Goal: Transaction & Acquisition: Purchase product/service

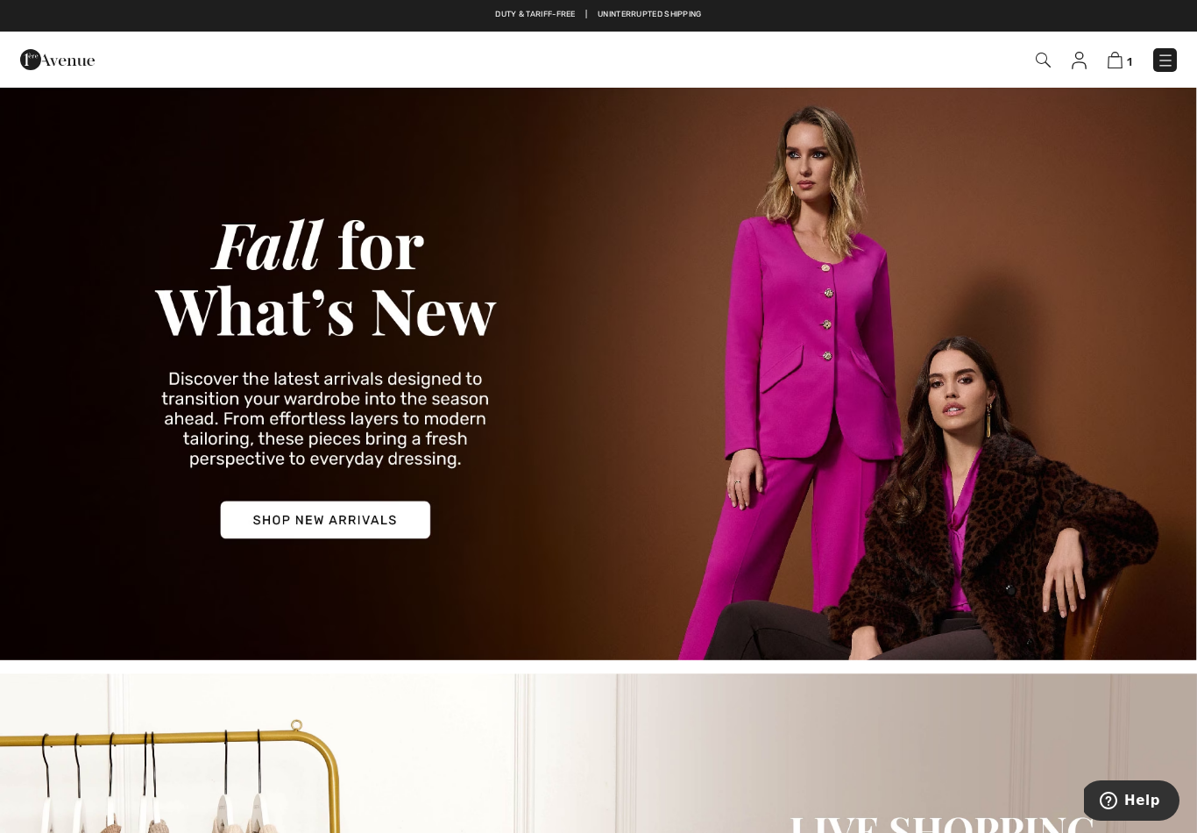
click at [374, 515] on img at bounding box center [598, 373] width 1197 height 574
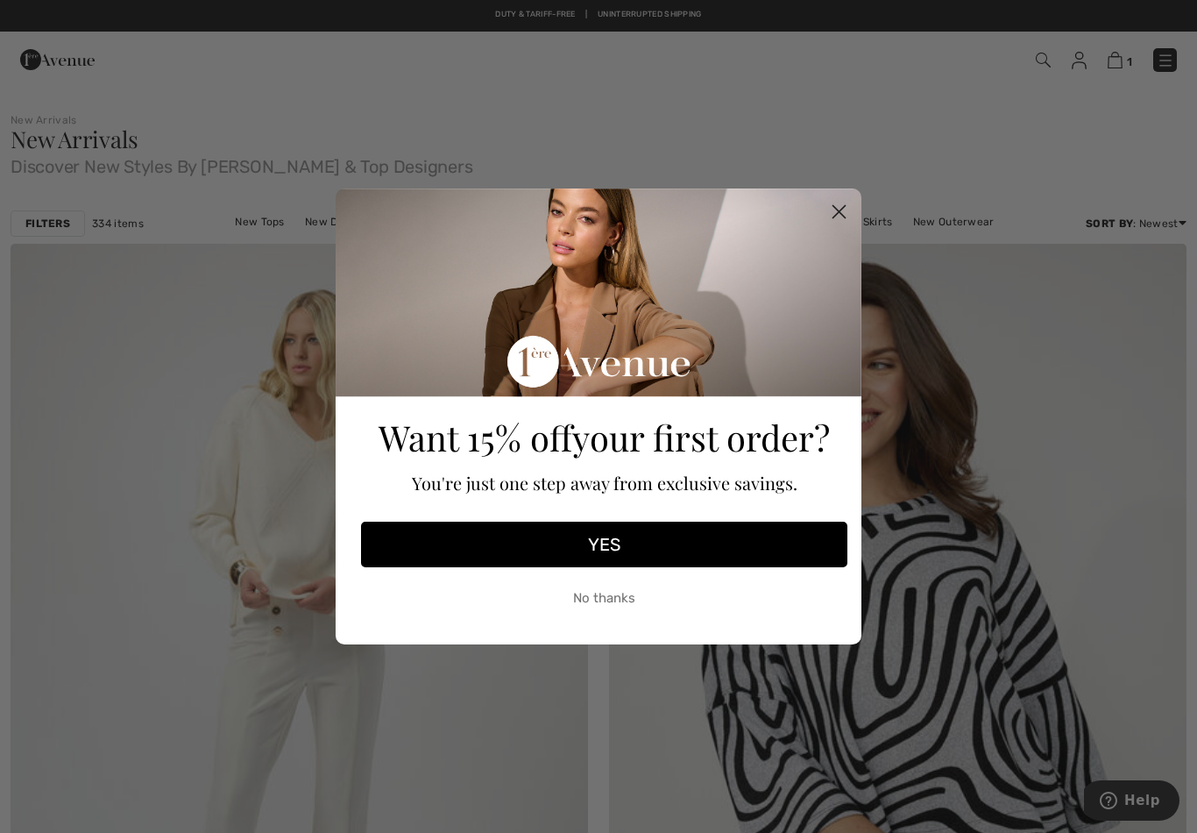
click at [845, 215] on circle "Close dialog" at bounding box center [839, 211] width 29 height 29
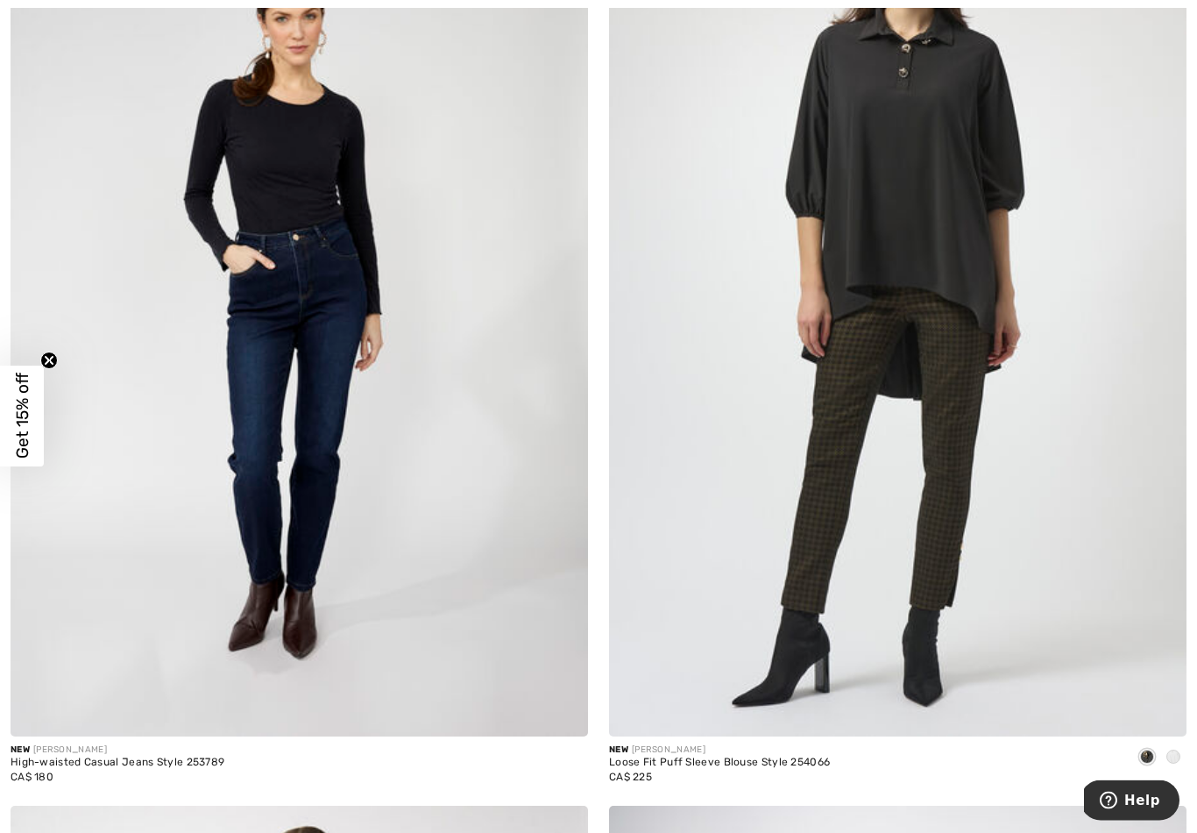
scroll to position [2246, 0]
click at [328, 403] on img at bounding box center [300, 302] width 578 height 867
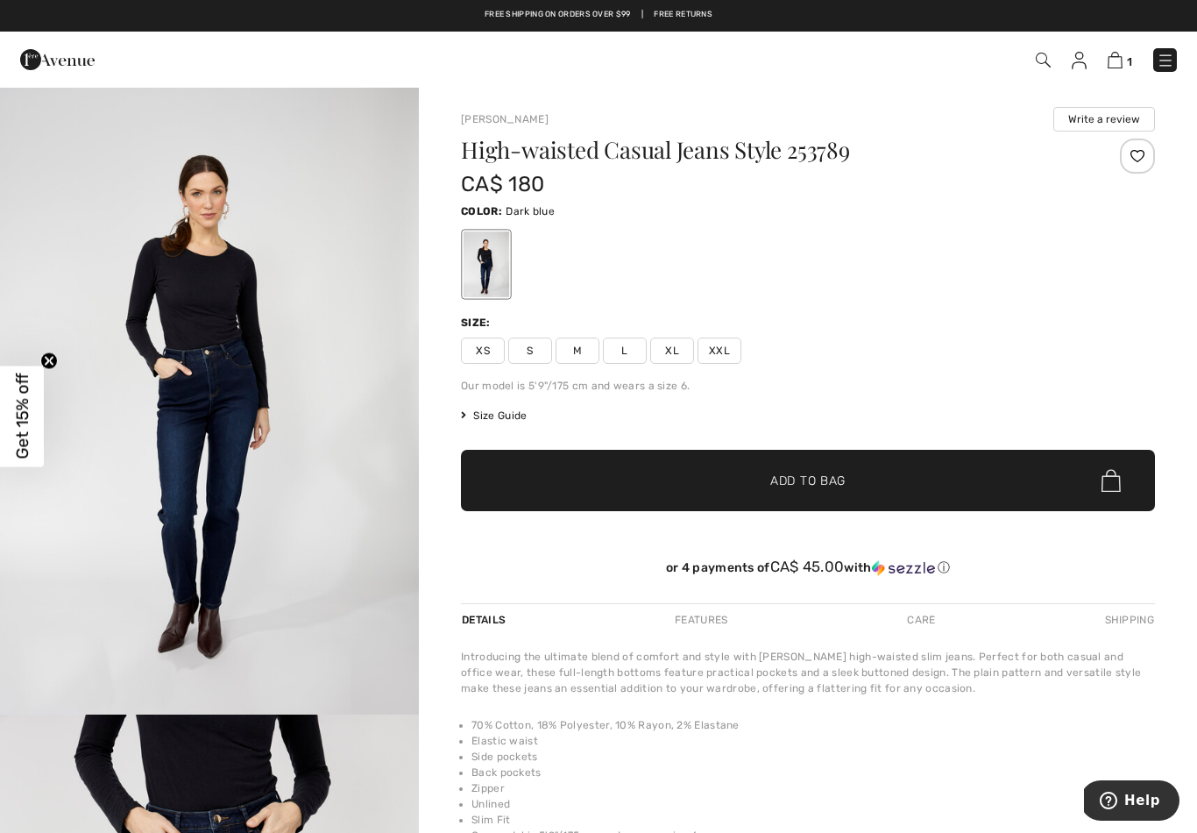
click at [574, 345] on span "M" at bounding box center [578, 350] width 44 height 26
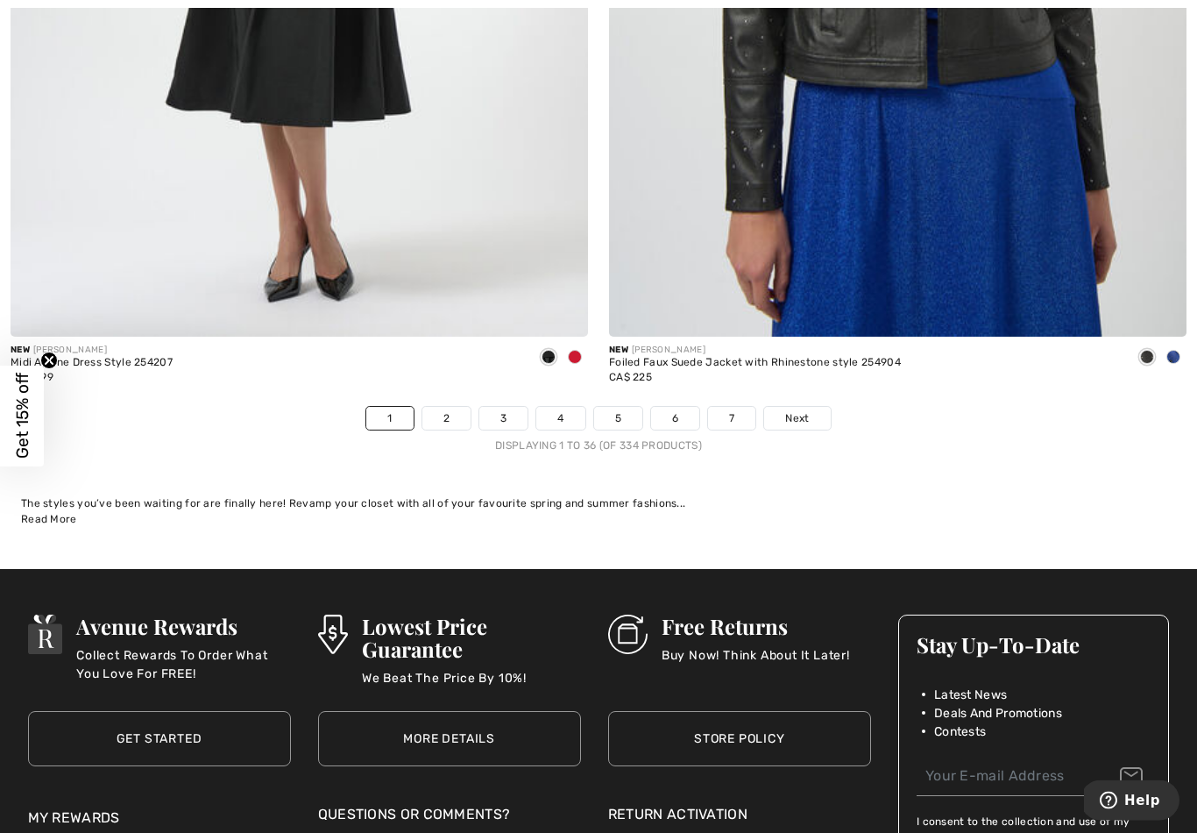
scroll to position [17090, 0]
click at [446, 407] on link "2" at bounding box center [447, 418] width 48 height 23
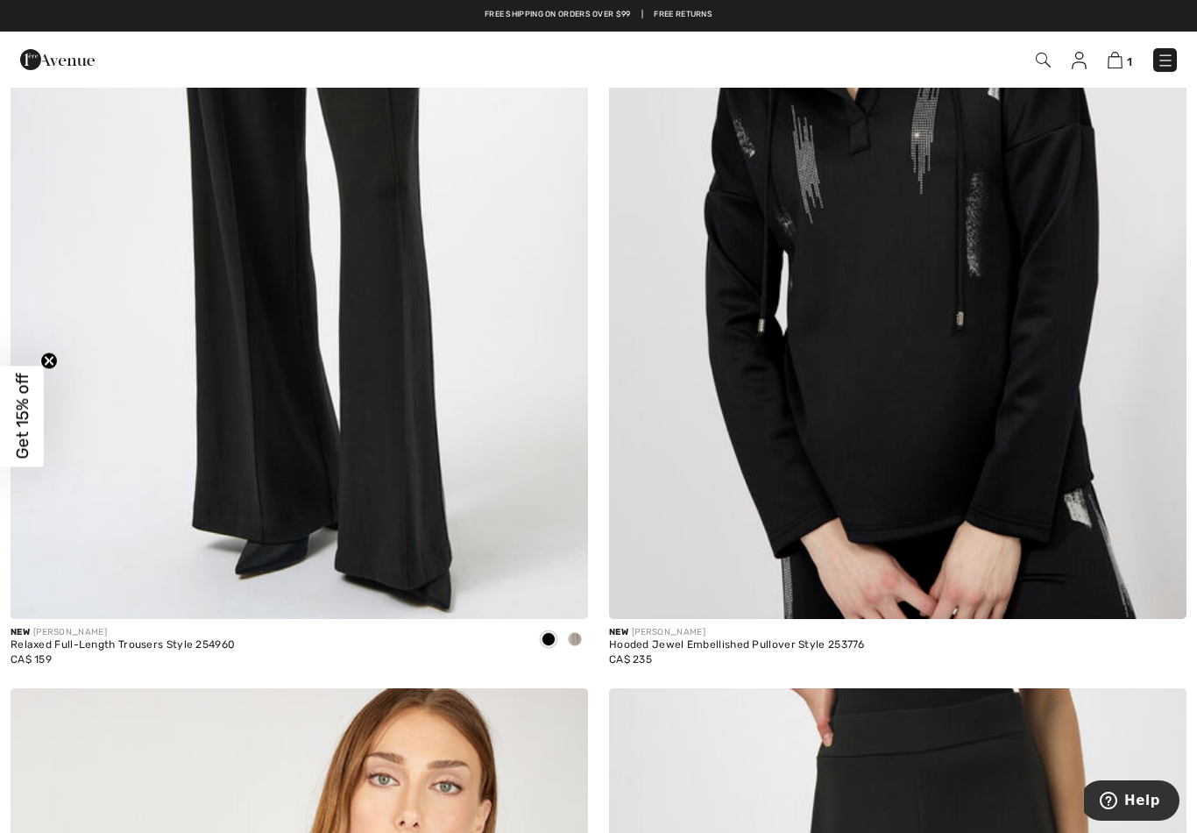
scroll to position [1417, 0]
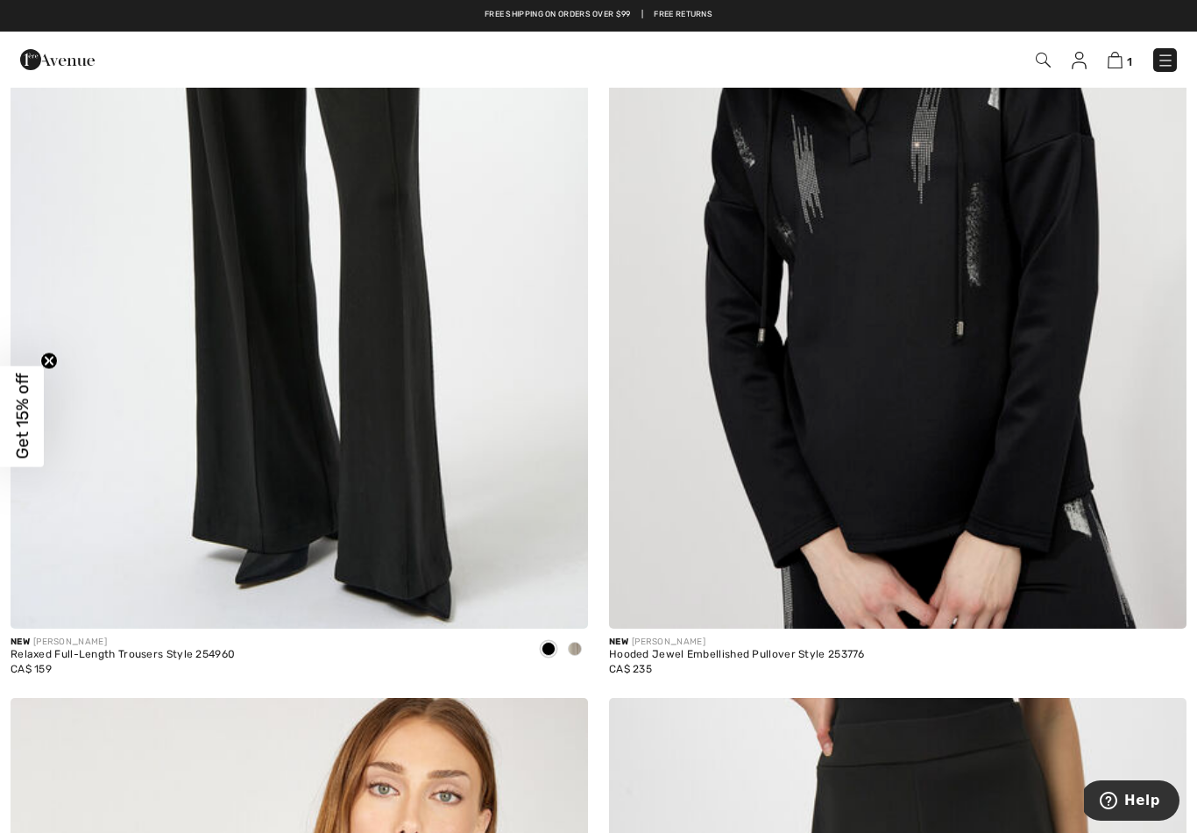
click at [1021, 394] on img at bounding box center [898, 195] width 578 height 867
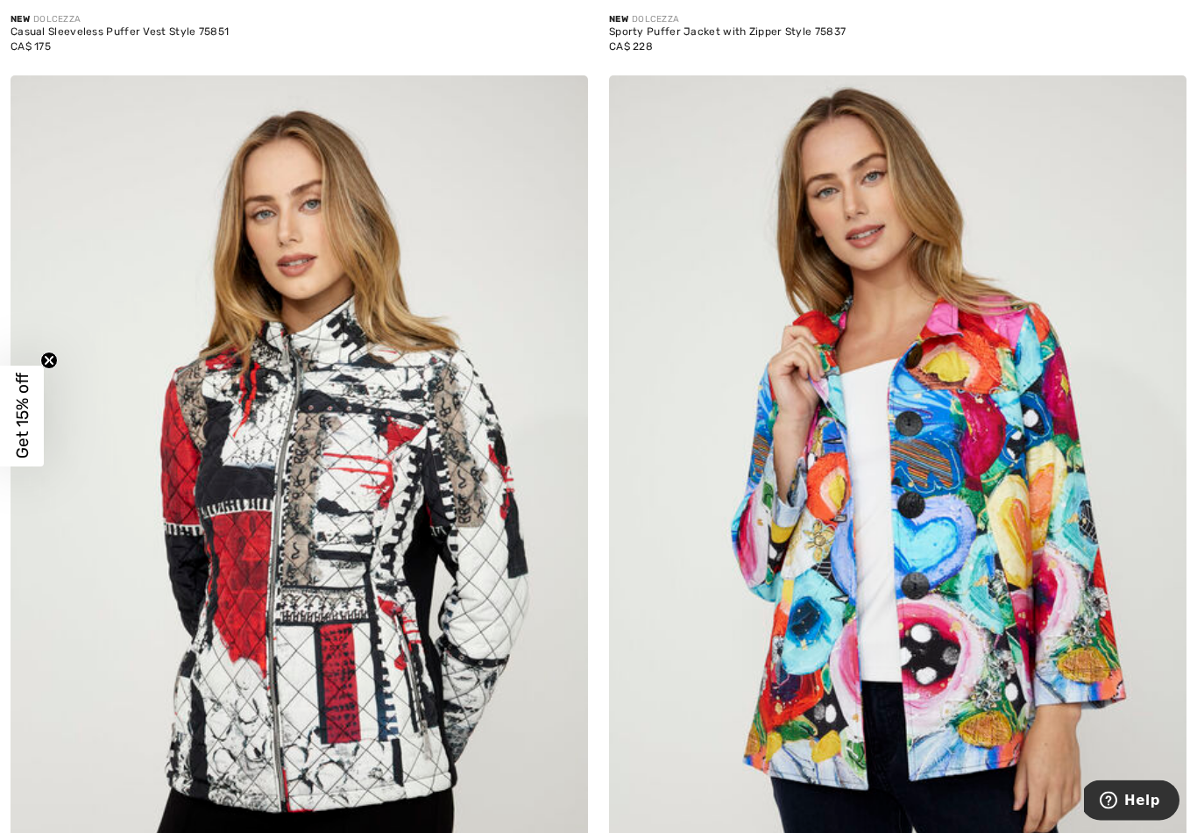
scroll to position [7849, 0]
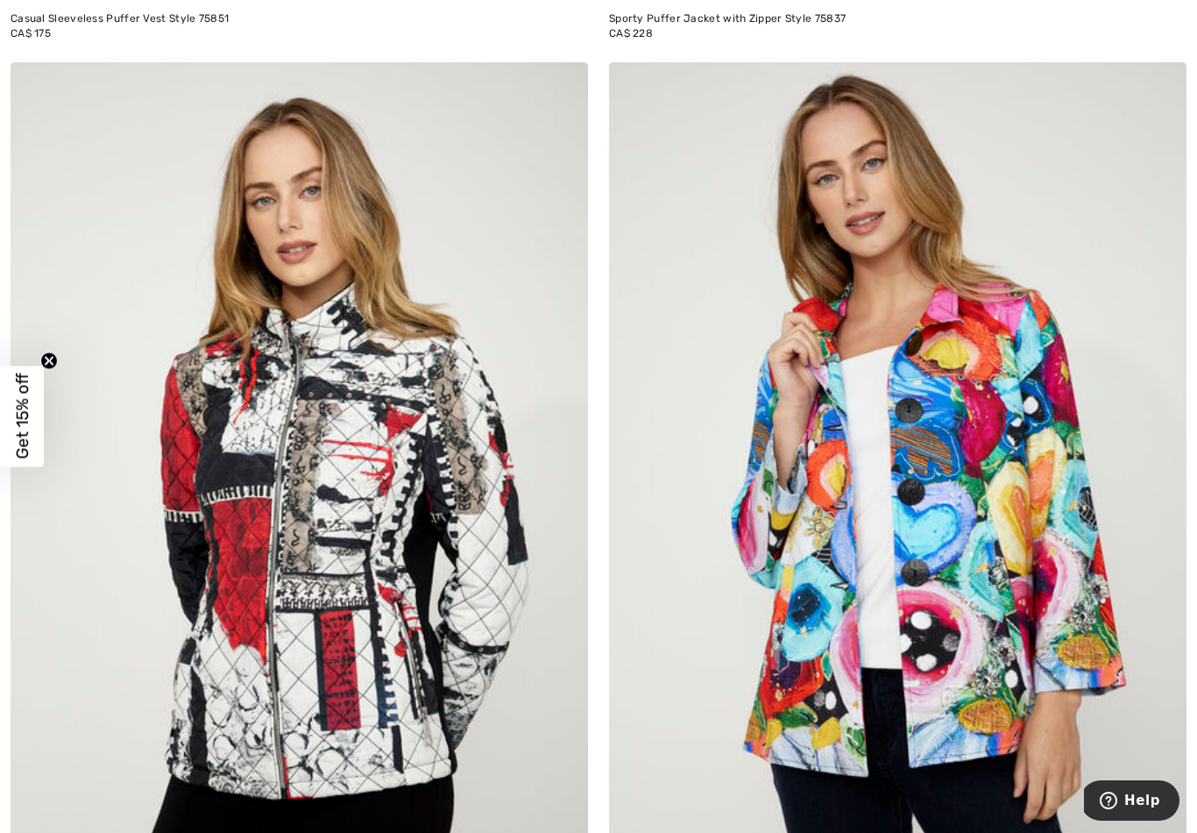
click at [385, 541] on img at bounding box center [300, 495] width 578 height 867
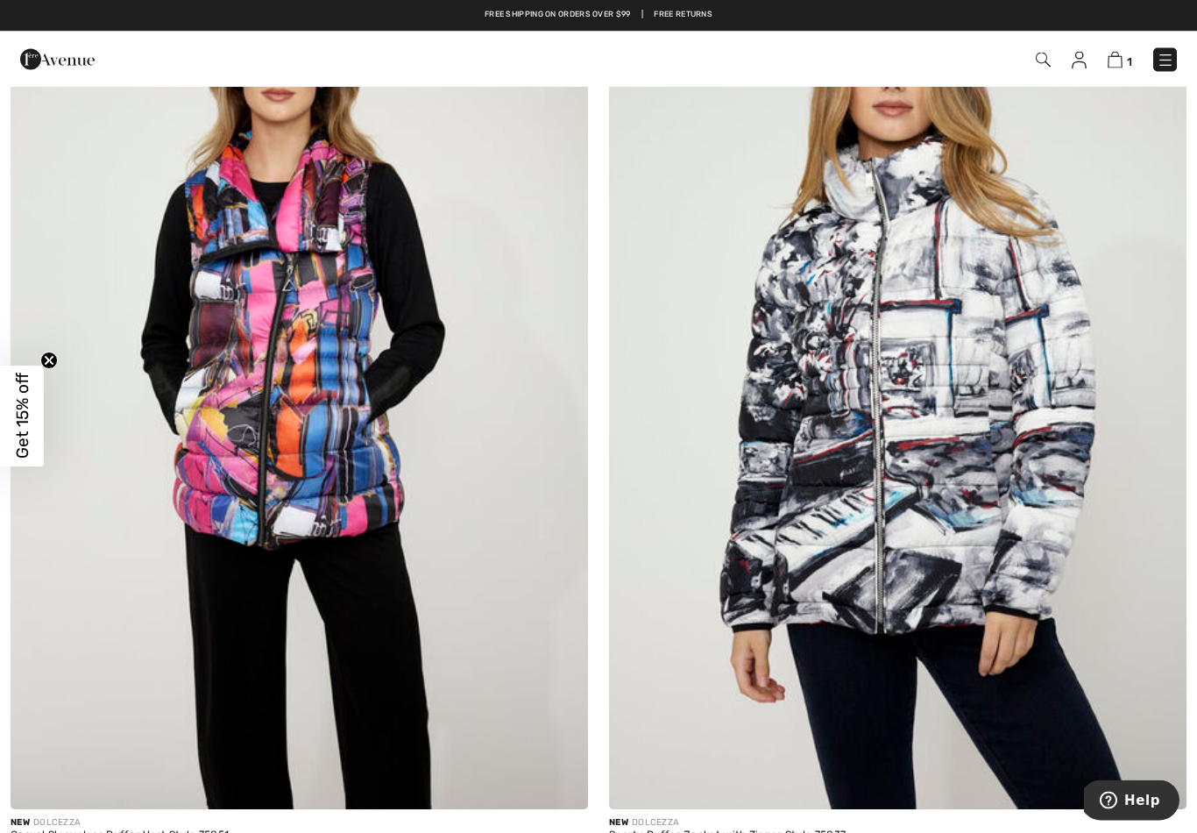
scroll to position [7033, 0]
click at [955, 412] on img at bounding box center [898, 376] width 578 height 867
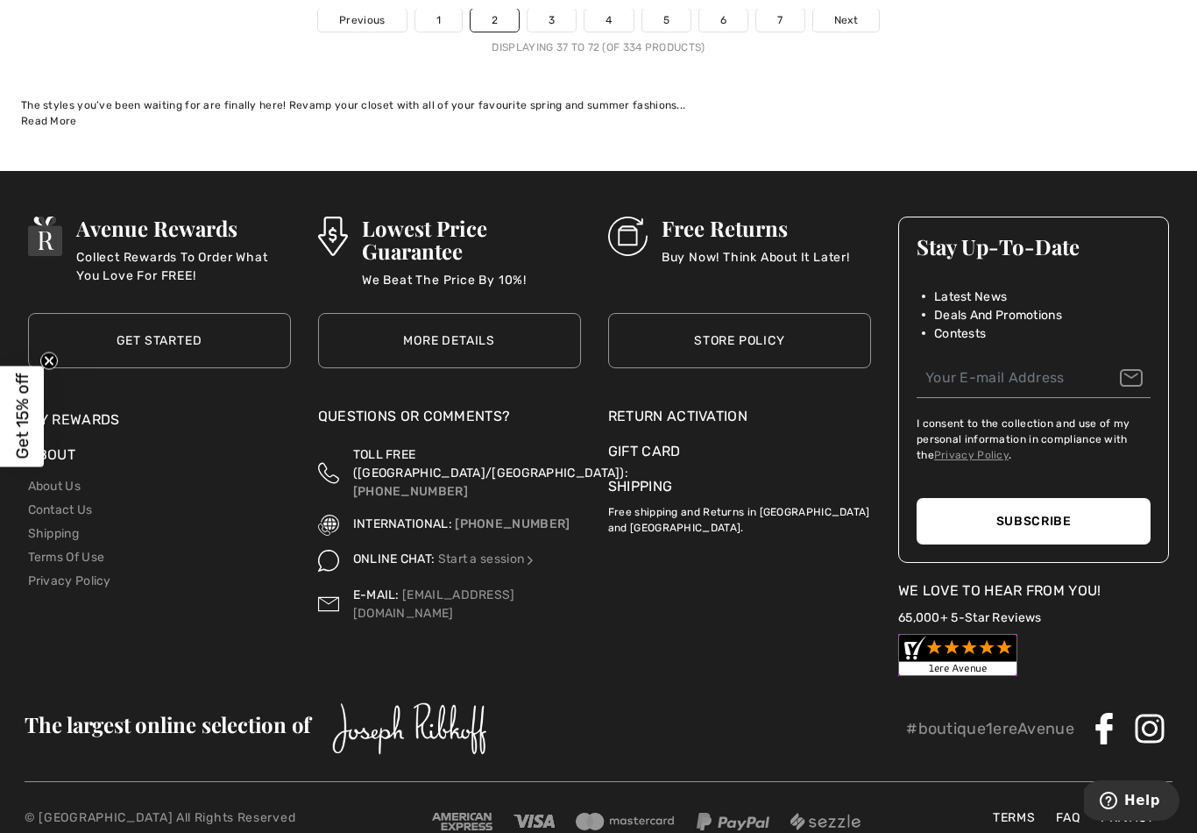
scroll to position [17506, 0]
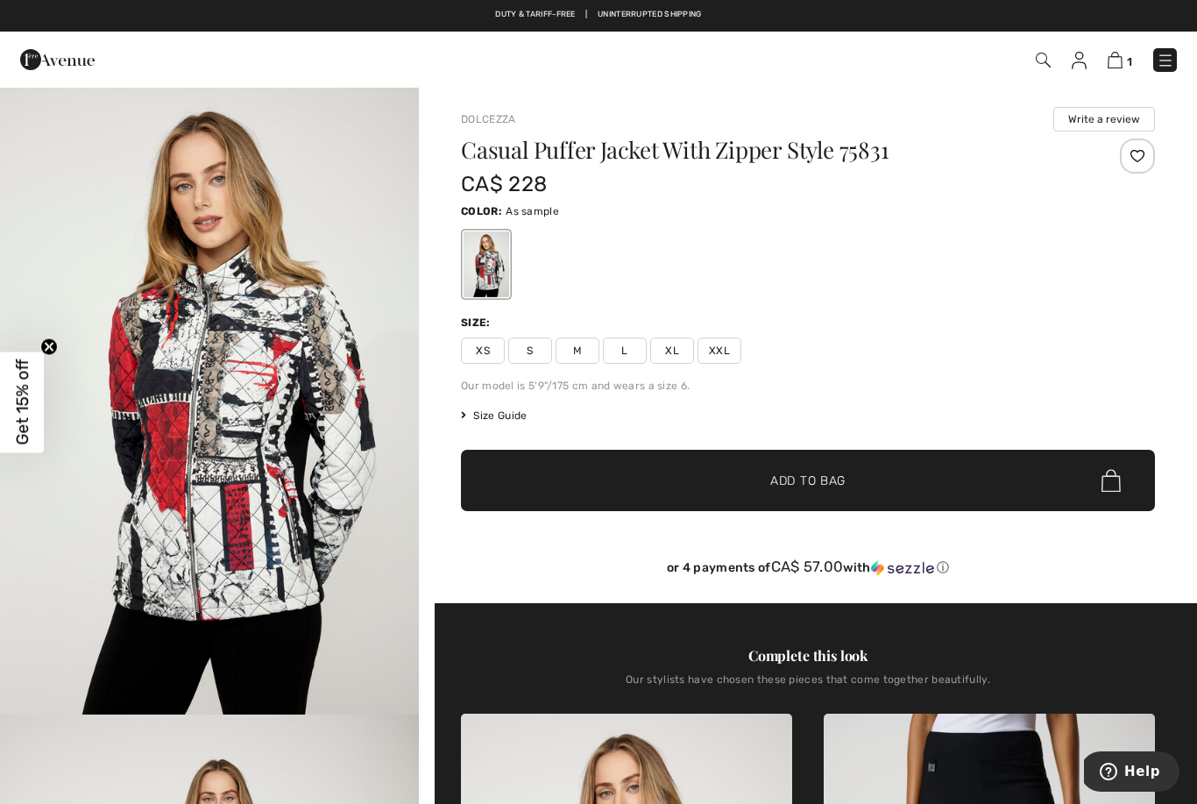
click at [493, 421] on span "Size Guide" at bounding box center [494, 416] width 66 height 16
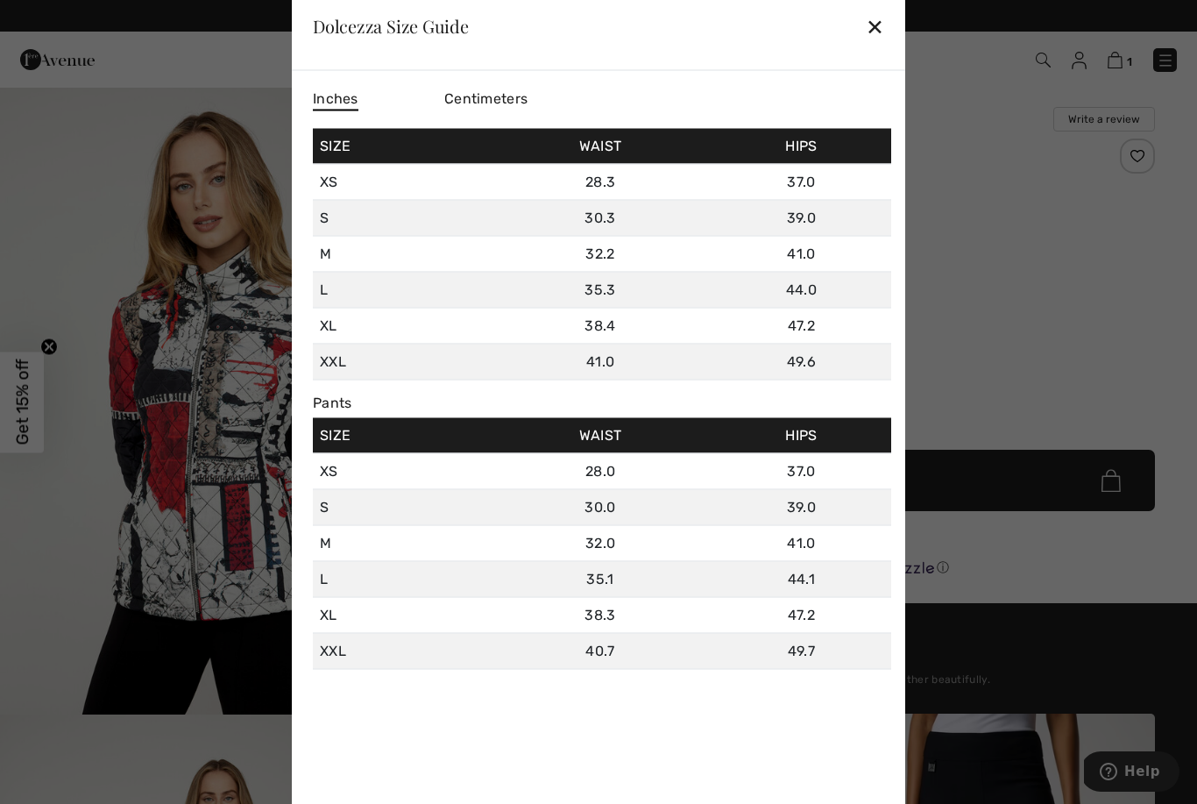
click at [875, 29] on div "✕" at bounding box center [875, 26] width 18 height 37
